Goal: Ask a question

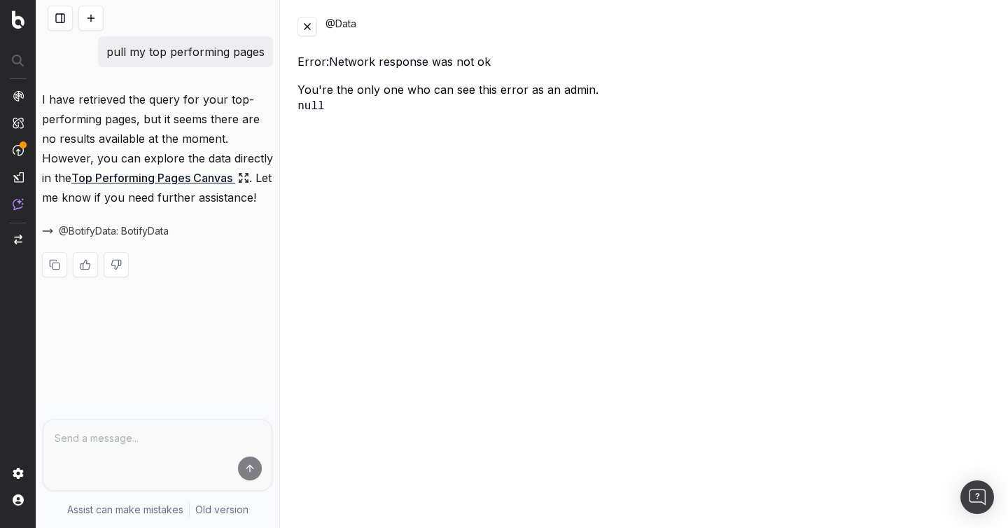
click at [298, 29] on button at bounding box center [308, 27] width 20 height 20
